Goal: Contribute content: Add original content to the website for others to see

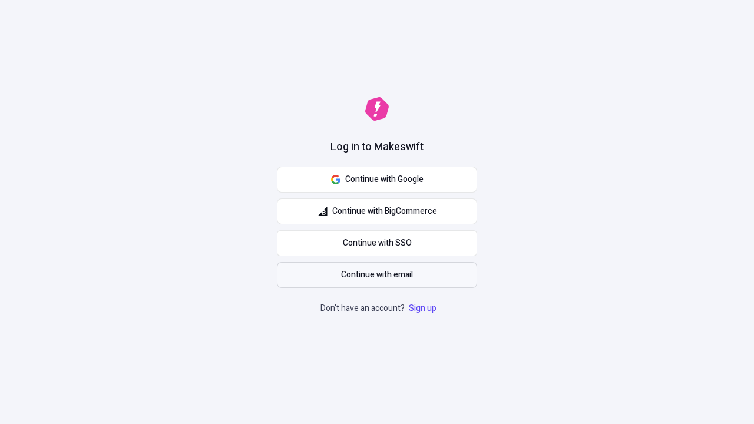
click at [377, 275] on span "Continue with email" at bounding box center [377, 275] width 72 height 13
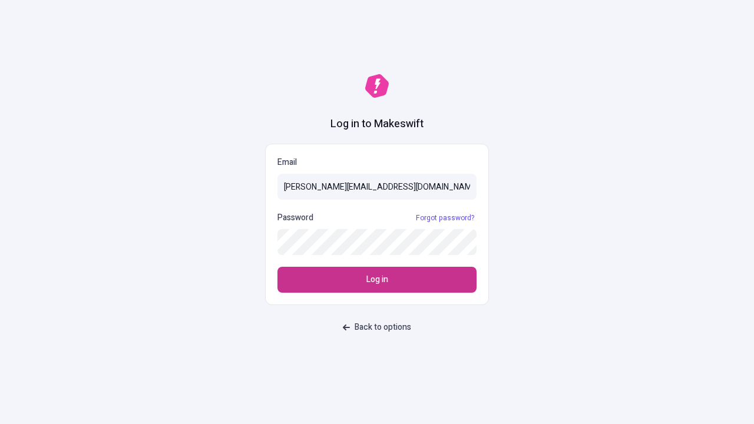
click at [377, 280] on span "Log in" at bounding box center [377, 279] width 22 height 13
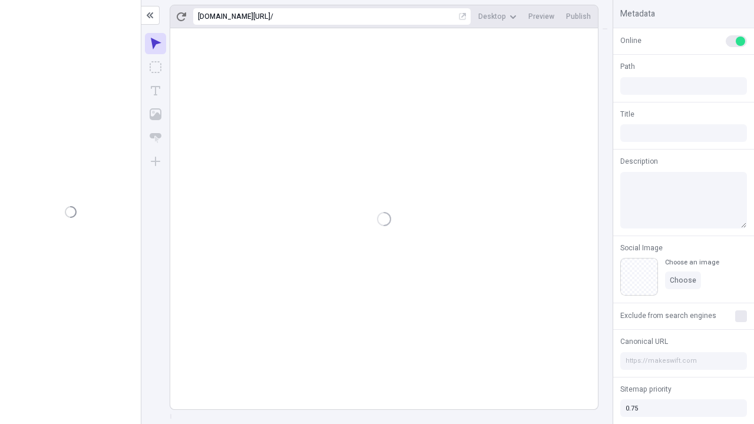
type input "/deep-link-tenuis"
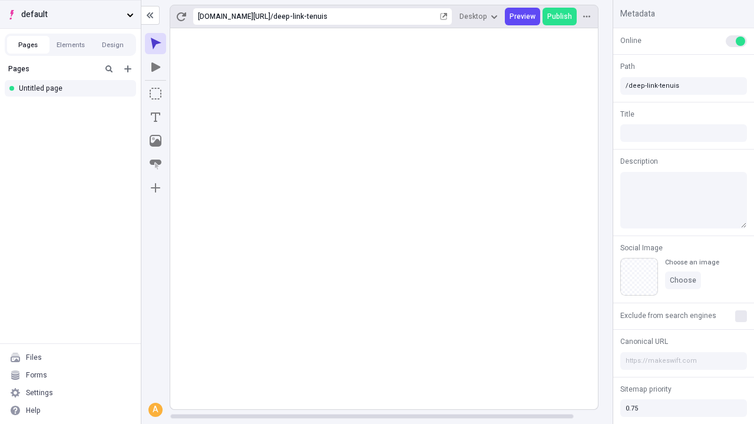
click at [70, 14] on span "default" at bounding box center [71, 14] width 101 height 13
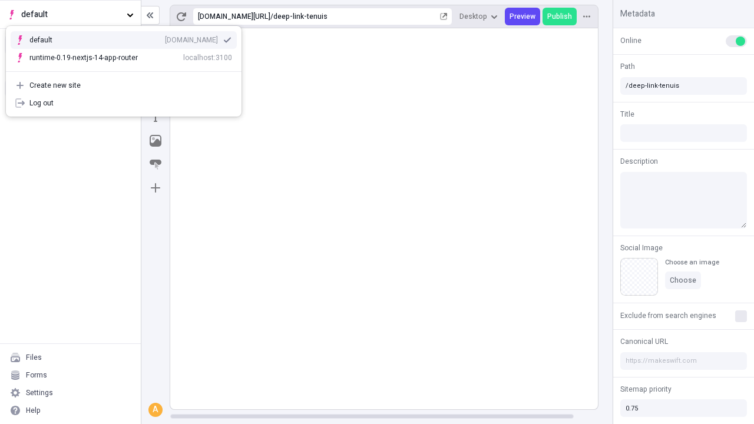
click at [165, 38] on div "qee9k4dy7d.staging.makeswift.site" at bounding box center [191, 39] width 53 height 9
click at [128, 69] on icon "Add new" at bounding box center [127, 68] width 7 height 7
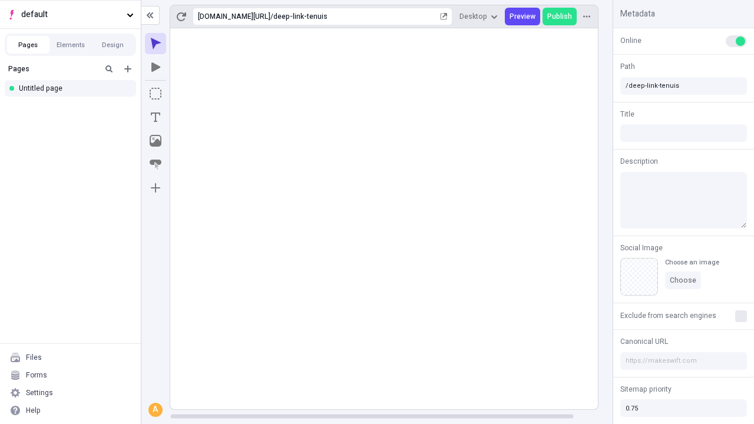
click at [74, 107] on div "Blank page" at bounding box center [73, 108] width 113 height 18
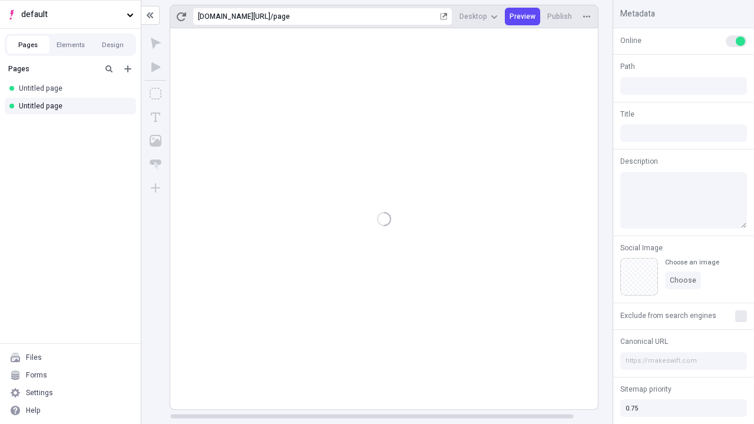
type input "/page"
click at [155, 94] on icon "Box" at bounding box center [156, 94] width 12 height 12
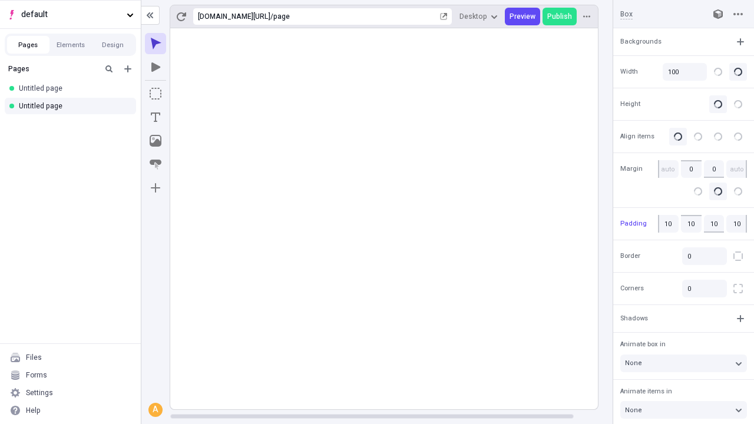
click at [155, 141] on icon "Image" at bounding box center [156, 141] width 12 height 12
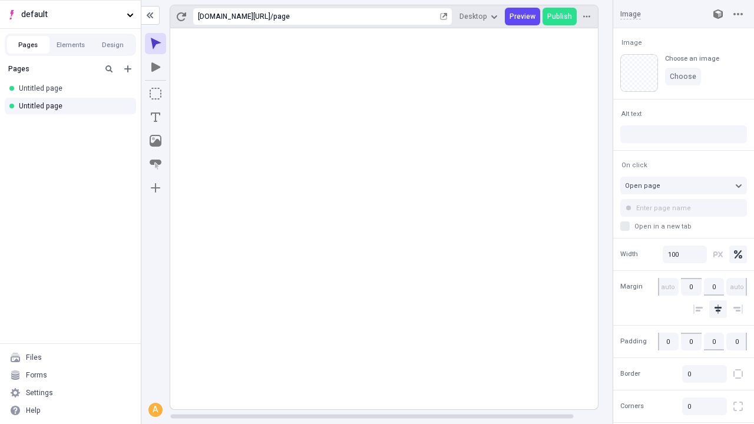
click at [155, 117] on icon "Text" at bounding box center [155, 117] width 9 height 9
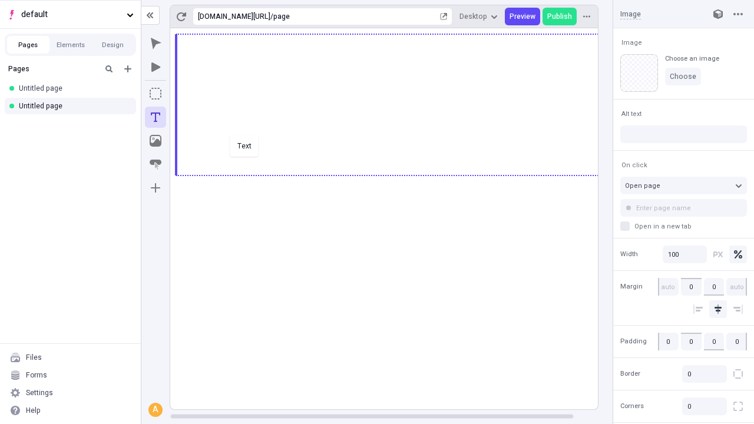
click at [396, 174] on div "Text" at bounding box center [377, 212] width 754 height 424
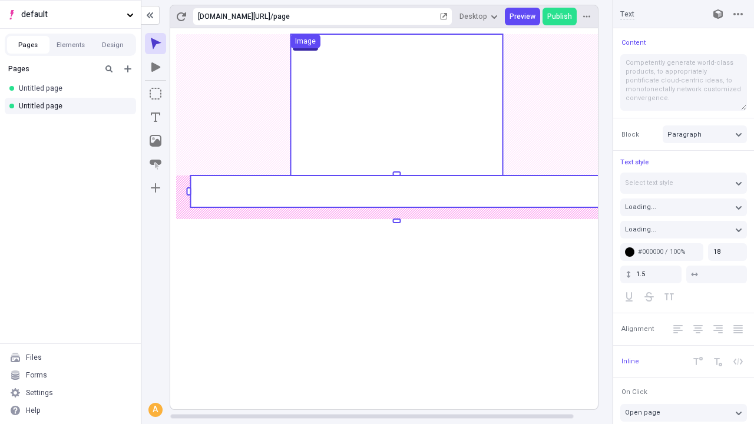
click at [396, 191] on rect at bounding box center [396, 192] width 412 height 32
click at [396, 191] on rect at bounding box center [396, 218] width 453 height 381
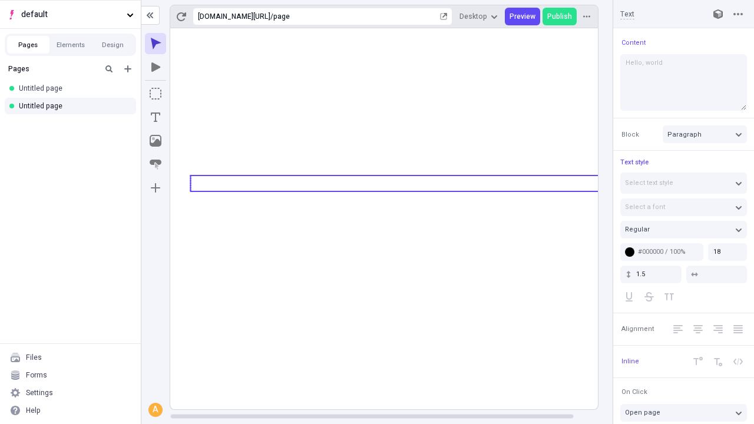
type textarea "Hello, world!"
click at [155, 141] on icon "Image" at bounding box center [156, 141] width 12 height 12
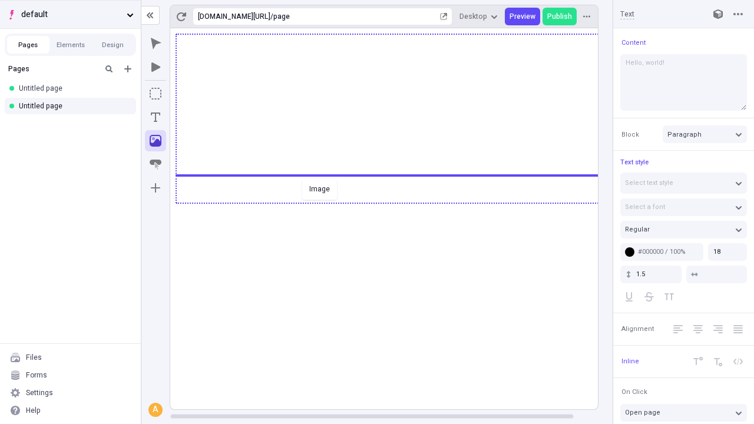
click at [396, 202] on div "Image" at bounding box center [377, 212] width 754 height 424
